Goal: Find specific page/section: Find specific page/section

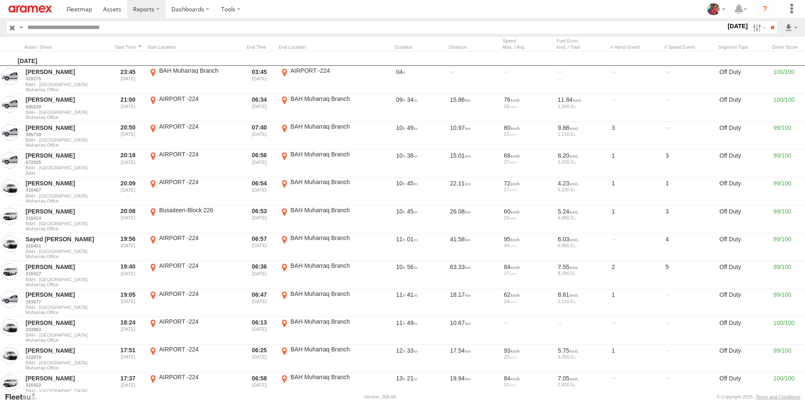
drag, startPoint x: 511, startPoint y: 8, endPoint x: 502, endPoint y: 11, distance: 10.0
click at [511, 8] on section at bounding box center [432, 9] width 742 height 18
click at [112, 8] on span at bounding box center [112, 9] width 18 height 8
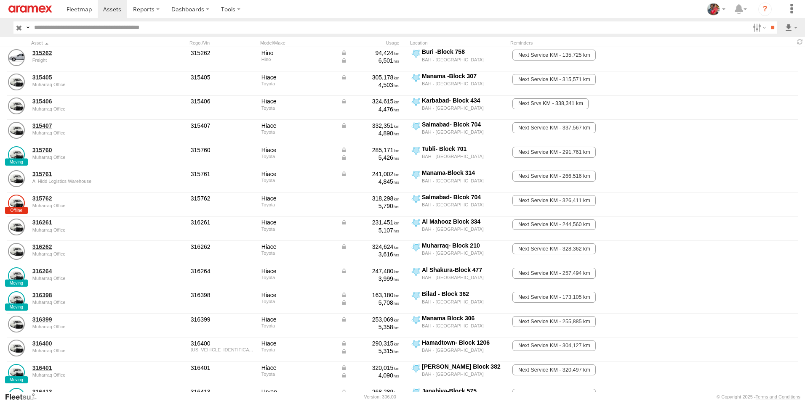
click at [129, 29] on input "text" at bounding box center [390, 27] width 718 height 12
type input "******"
click at [767, 21] on input "**" at bounding box center [772, 27] width 10 height 12
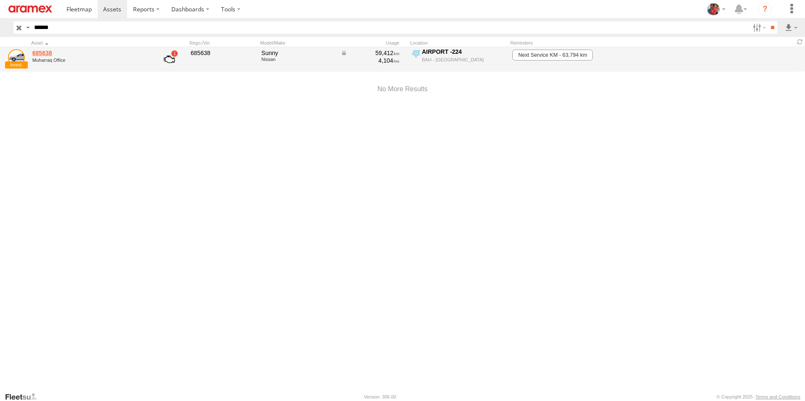
click at [43, 53] on link "685638" at bounding box center [89, 53] width 115 height 8
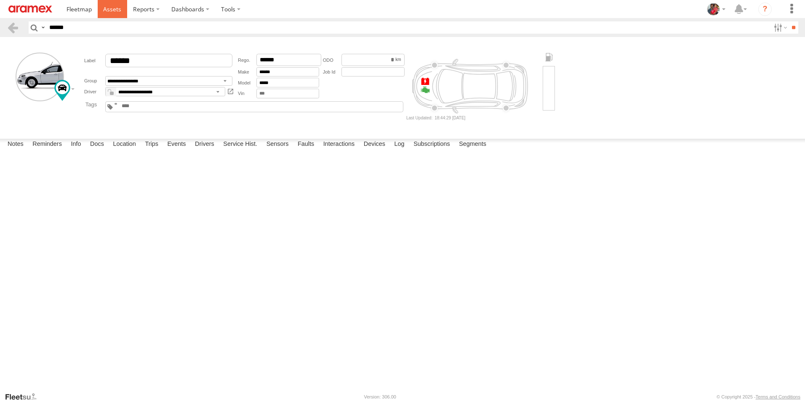
click at [114, 6] on span at bounding box center [112, 9] width 18 height 8
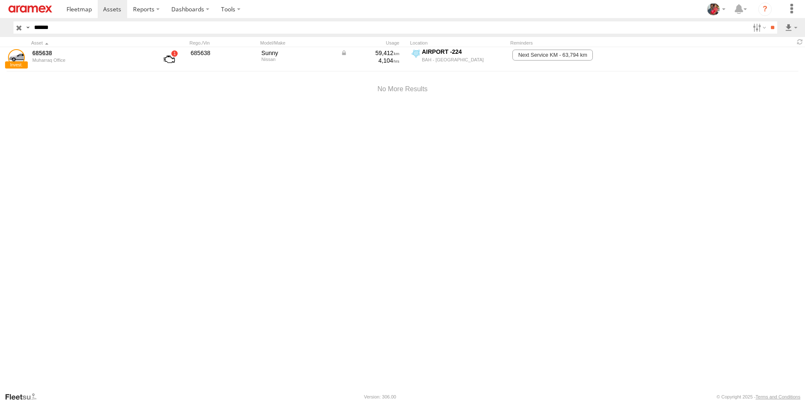
drag, startPoint x: 20, startPoint y: 27, endPoint x: 24, endPoint y: 33, distance: 7.6
click at [20, 27] on input "button" at bounding box center [18, 27] width 11 height 12
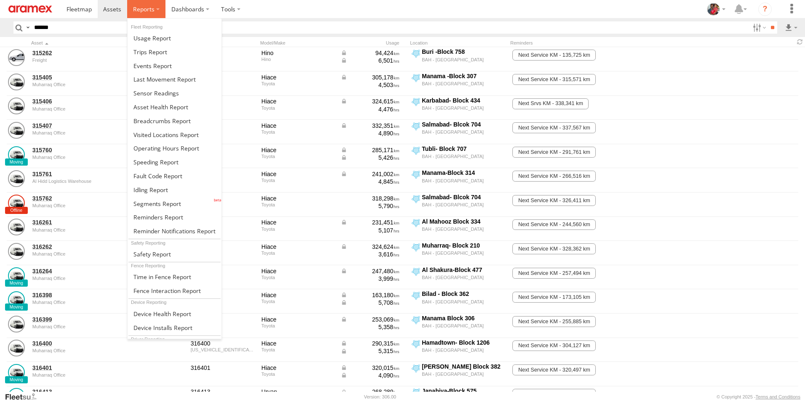
click at [143, 9] on span at bounding box center [143, 9] width 21 height 8
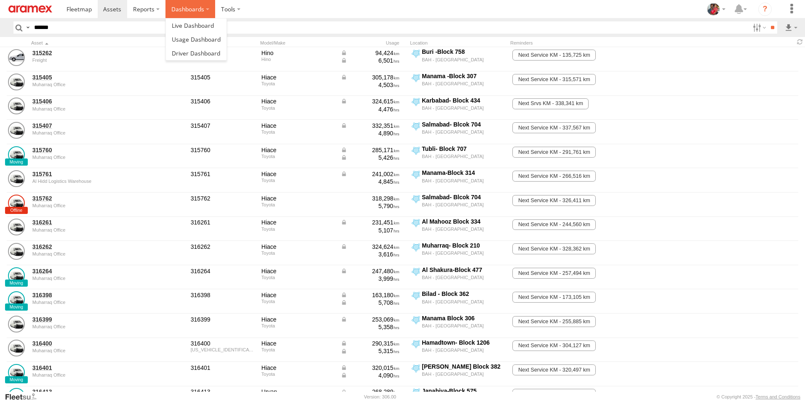
click at [182, 10] on label "Dashboards" at bounding box center [190, 9] width 50 height 18
click at [191, 54] on span at bounding box center [196, 53] width 48 height 8
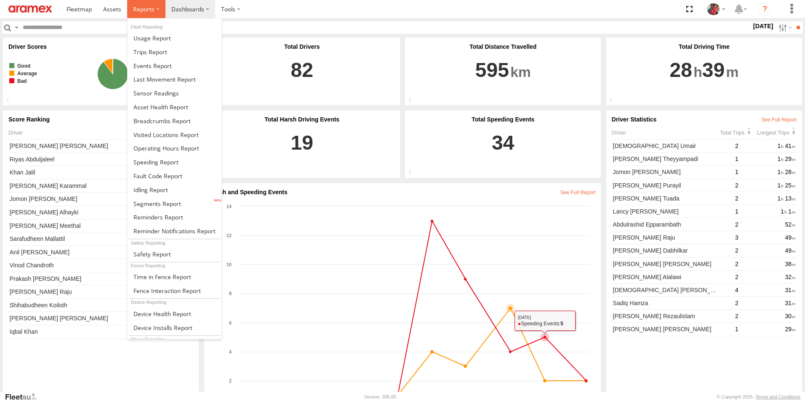
click at [143, 9] on span at bounding box center [143, 9] width 21 height 8
click at [145, 163] on span at bounding box center [155, 162] width 45 height 8
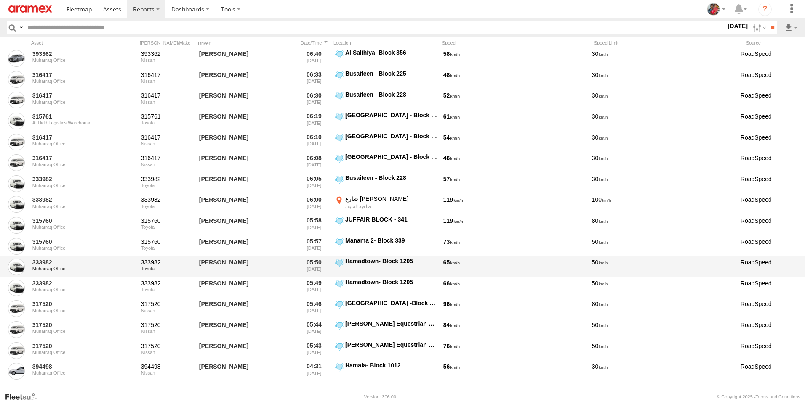
scroll to position [1267, 0]
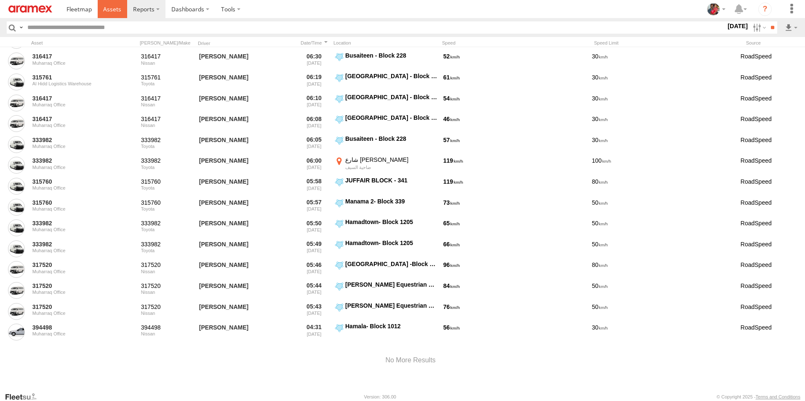
click at [112, 8] on span at bounding box center [112, 9] width 18 height 8
